Goal: Find specific page/section: Find specific page/section

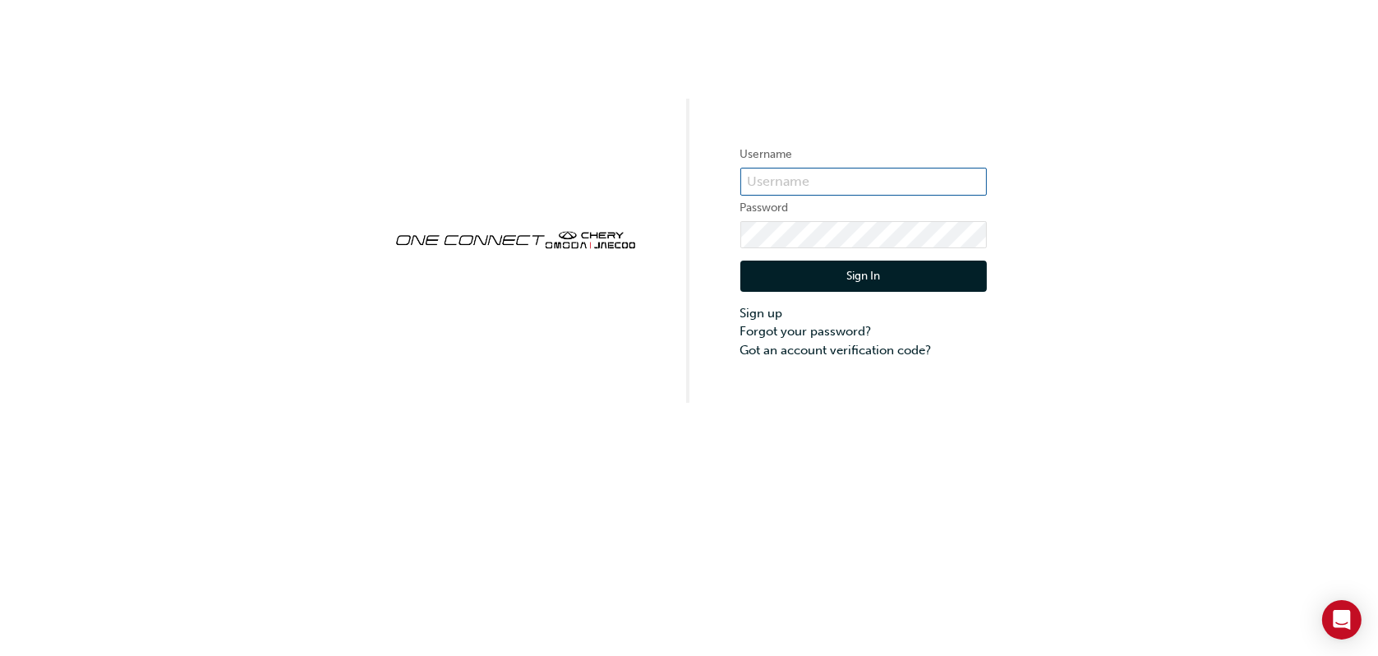
type input "CHNZ0179"
click at [812, 270] on button "Sign In" at bounding box center [863, 275] width 247 height 31
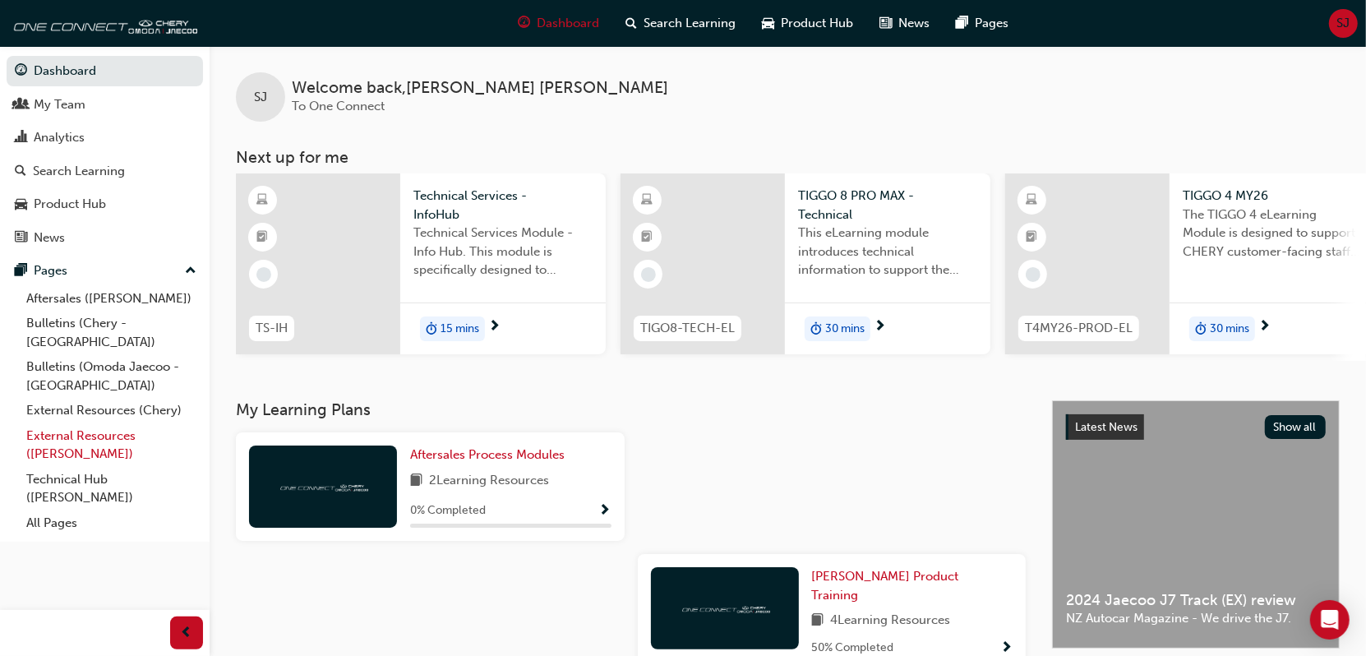
click at [90, 423] on link "External Resources ([PERSON_NAME])" at bounding box center [111, 445] width 183 height 44
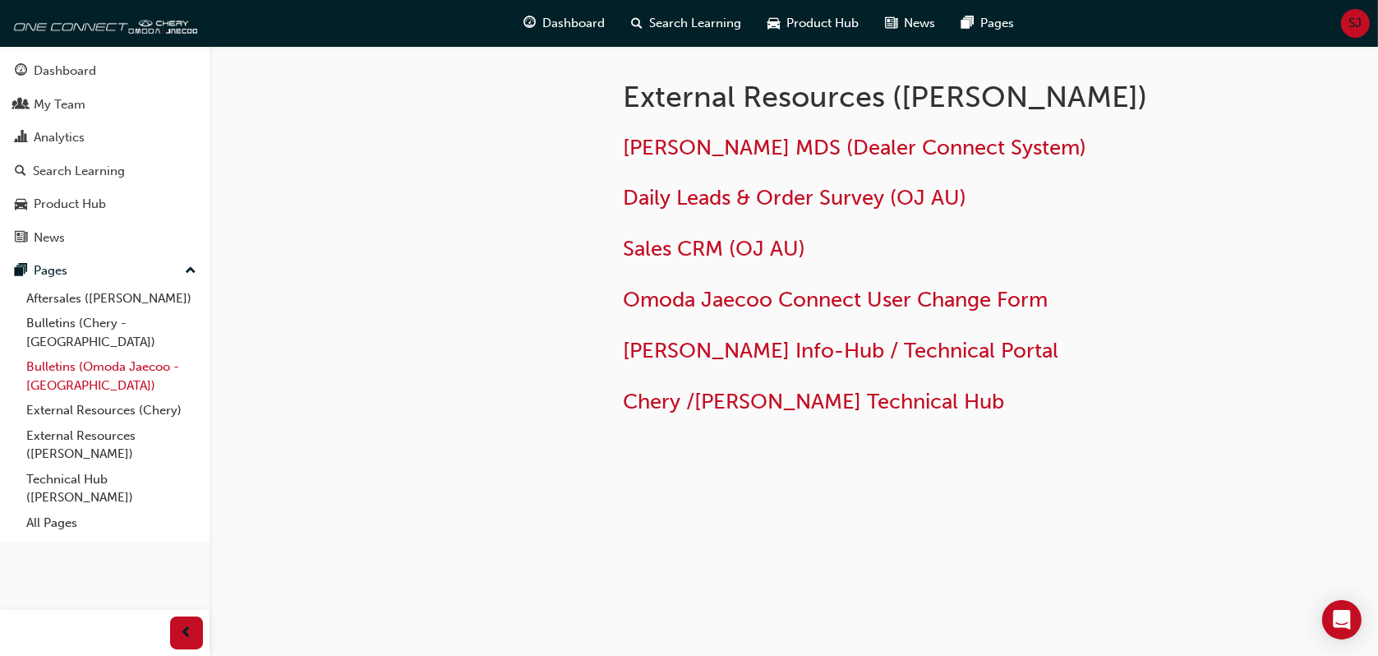
click at [115, 354] on link "Bulletins (Omoda Jaecoo - [GEOGRAPHIC_DATA])" at bounding box center [111, 376] width 183 height 44
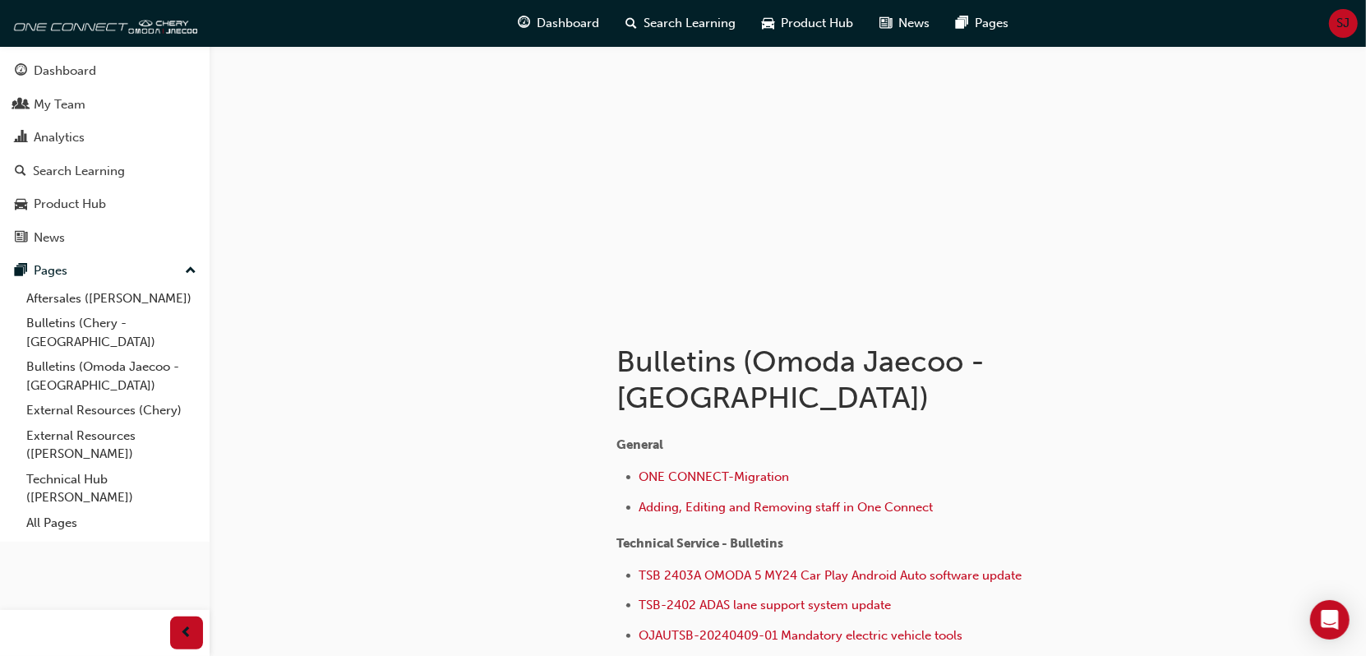
scroll to position [164, 0]
